Goal: Check status: Check status

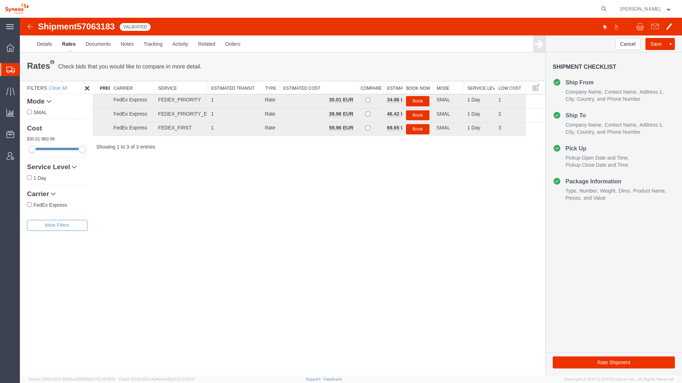
click at [23, 71] on span "Shipments" at bounding box center [23, 69] width 6 height 14
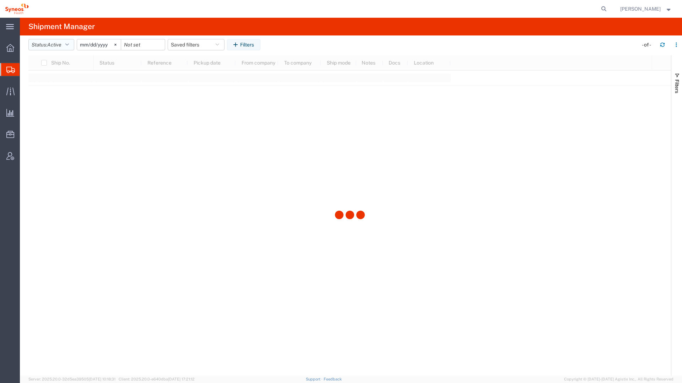
click at [66, 44] on button "Status: Active" at bounding box center [51, 44] width 46 height 11
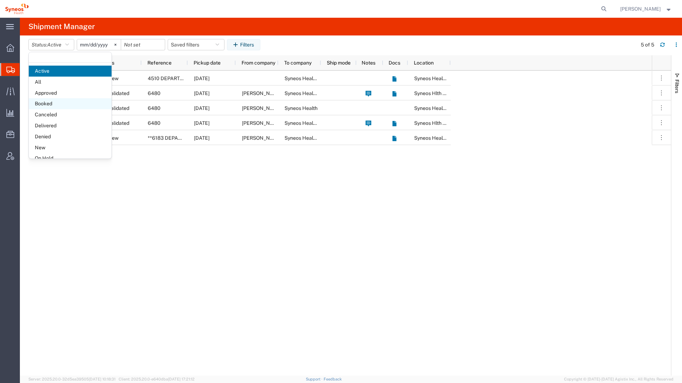
click at [48, 102] on span "Booked" at bounding box center [70, 103] width 83 height 11
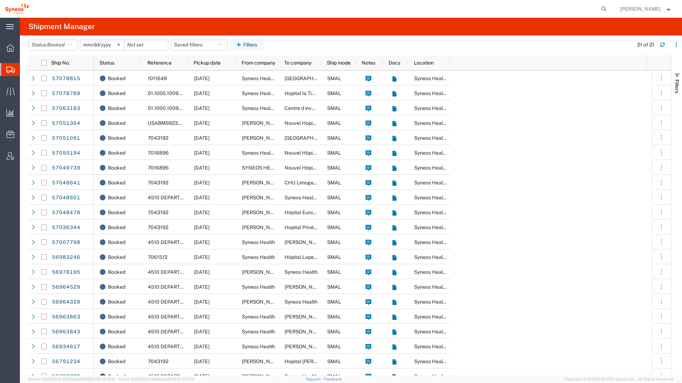
click at [89, 45] on input "[DATE]" at bounding box center [102, 44] width 44 height 11
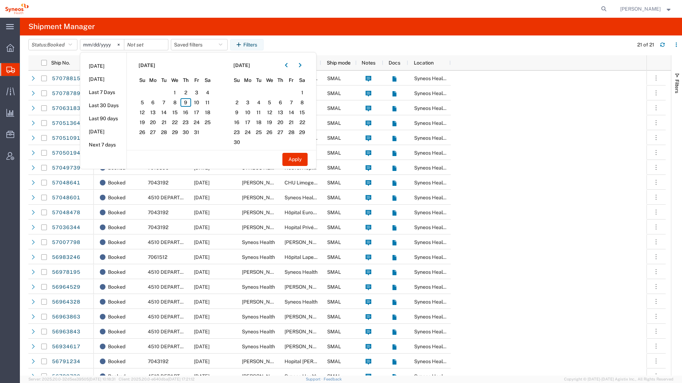
click at [509, 95] on div "Booked 1011649 [DATE] Syneos Health [GEOGRAPHIC_DATA] [GEOGRAPHIC_DATA] Syneos …" at bounding box center [370, 227] width 552 height 313
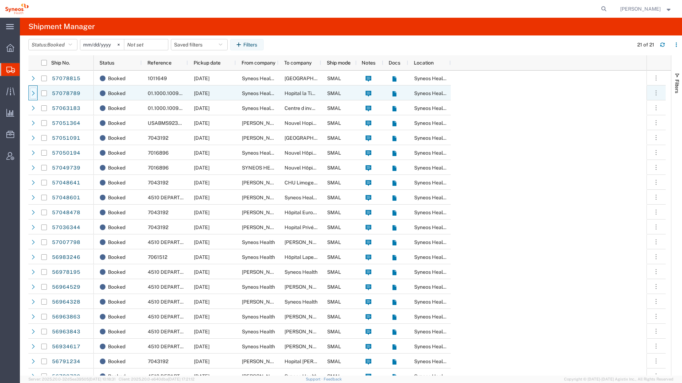
click at [33, 94] on icon at bounding box center [33, 93] width 3 height 5
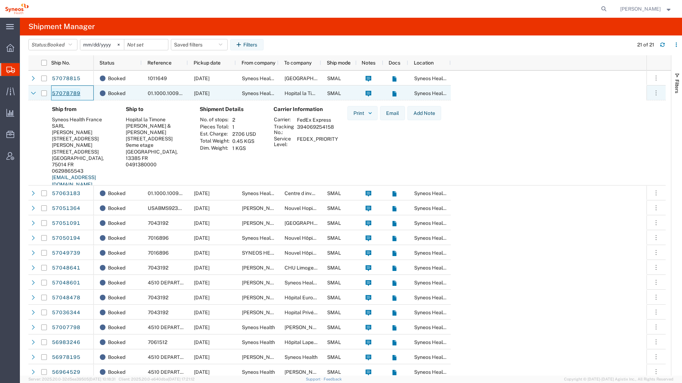
click at [54, 94] on link "57078789" at bounding box center [65, 93] width 29 height 11
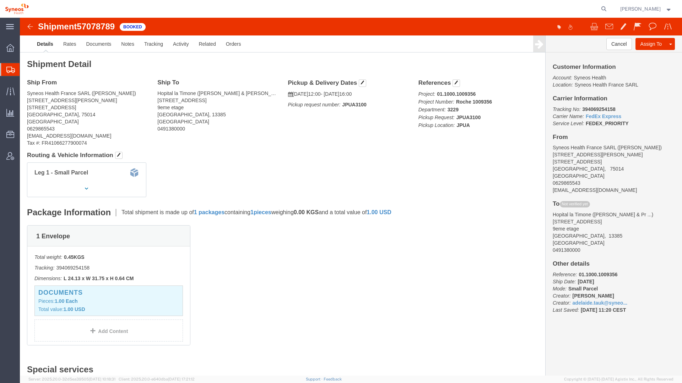
click img
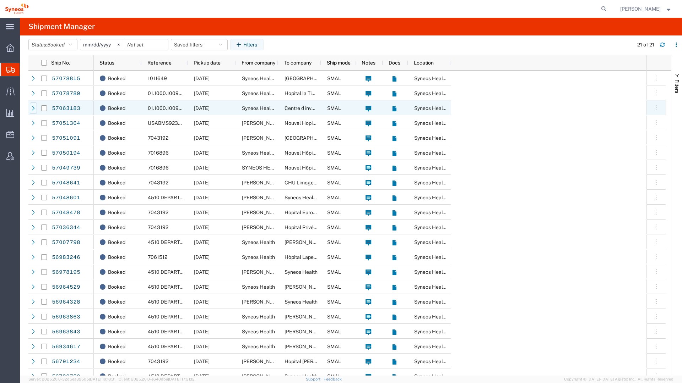
click at [35, 110] on icon at bounding box center [33, 108] width 5 height 5
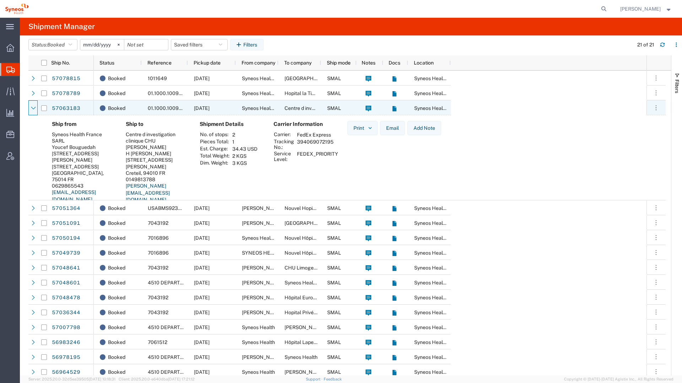
click at [35, 110] on icon at bounding box center [33, 108] width 5 height 5
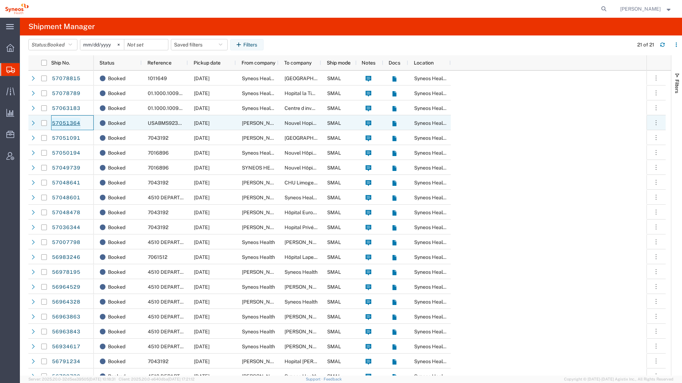
click at [56, 123] on link "57051364" at bounding box center [65, 123] width 29 height 11
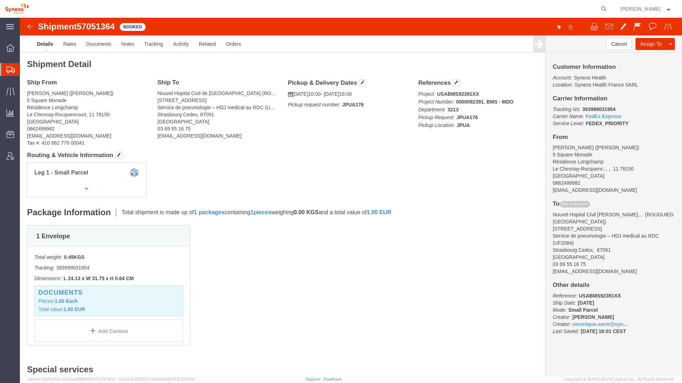
click img
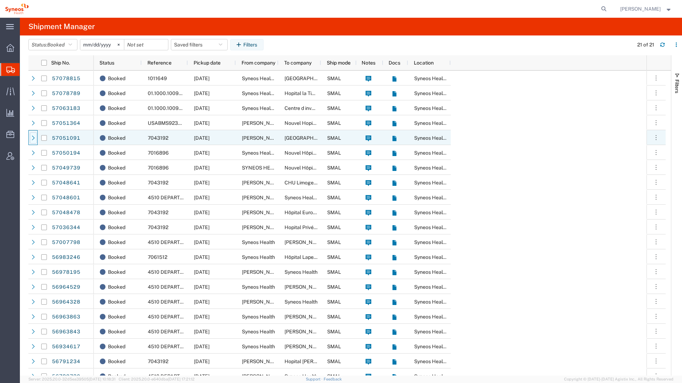
click at [34, 138] on icon at bounding box center [33, 138] width 3 height 5
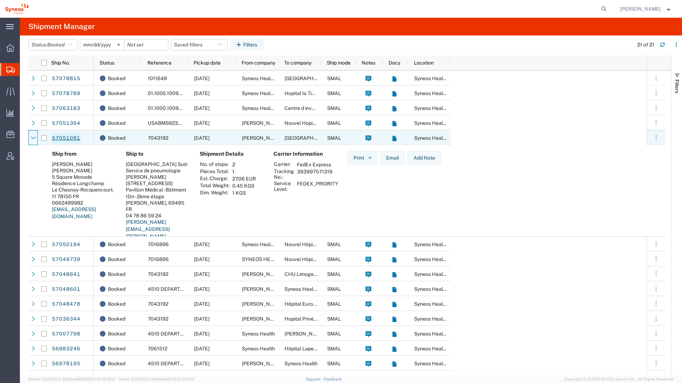
click at [56, 138] on link "57051091" at bounding box center [65, 138] width 29 height 11
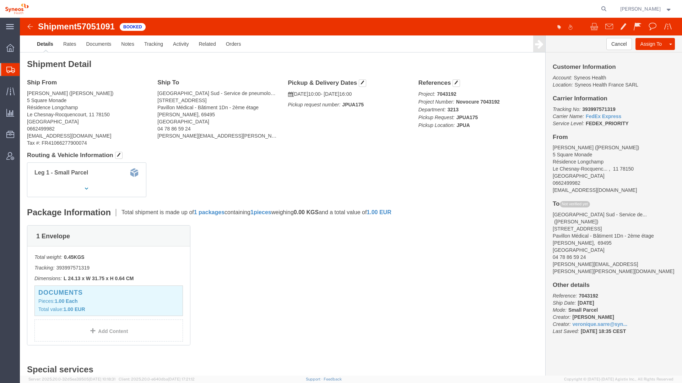
click img
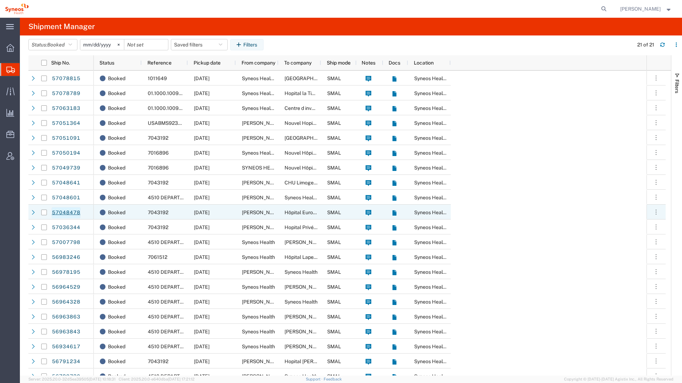
click at [58, 214] on link "57048478" at bounding box center [65, 212] width 29 height 11
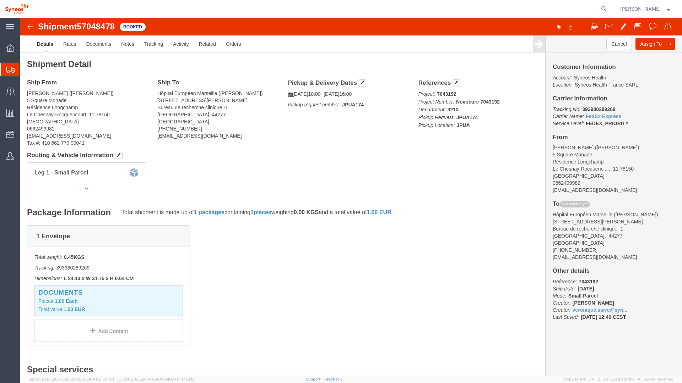
click img
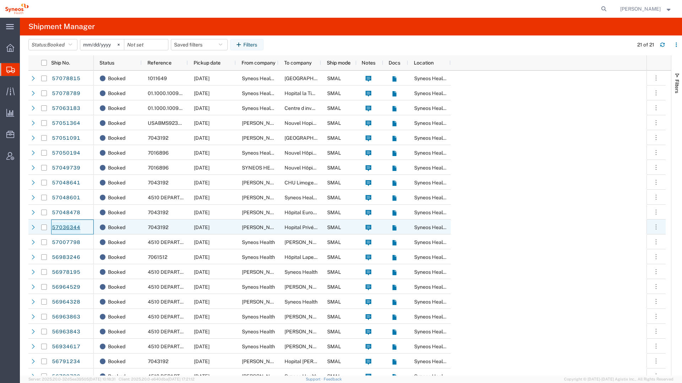
click at [73, 228] on link "57036344" at bounding box center [65, 227] width 29 height 11
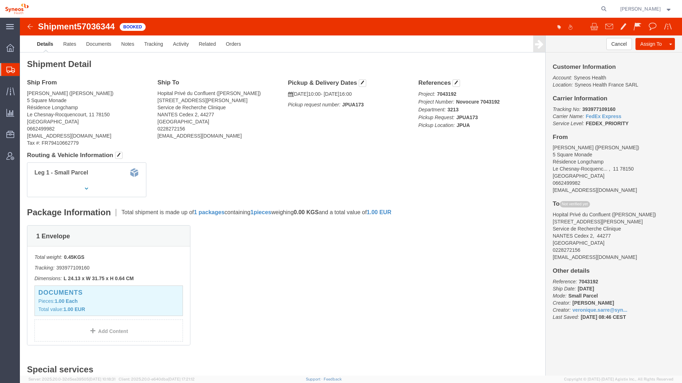
click img
